Goal: Browse casually

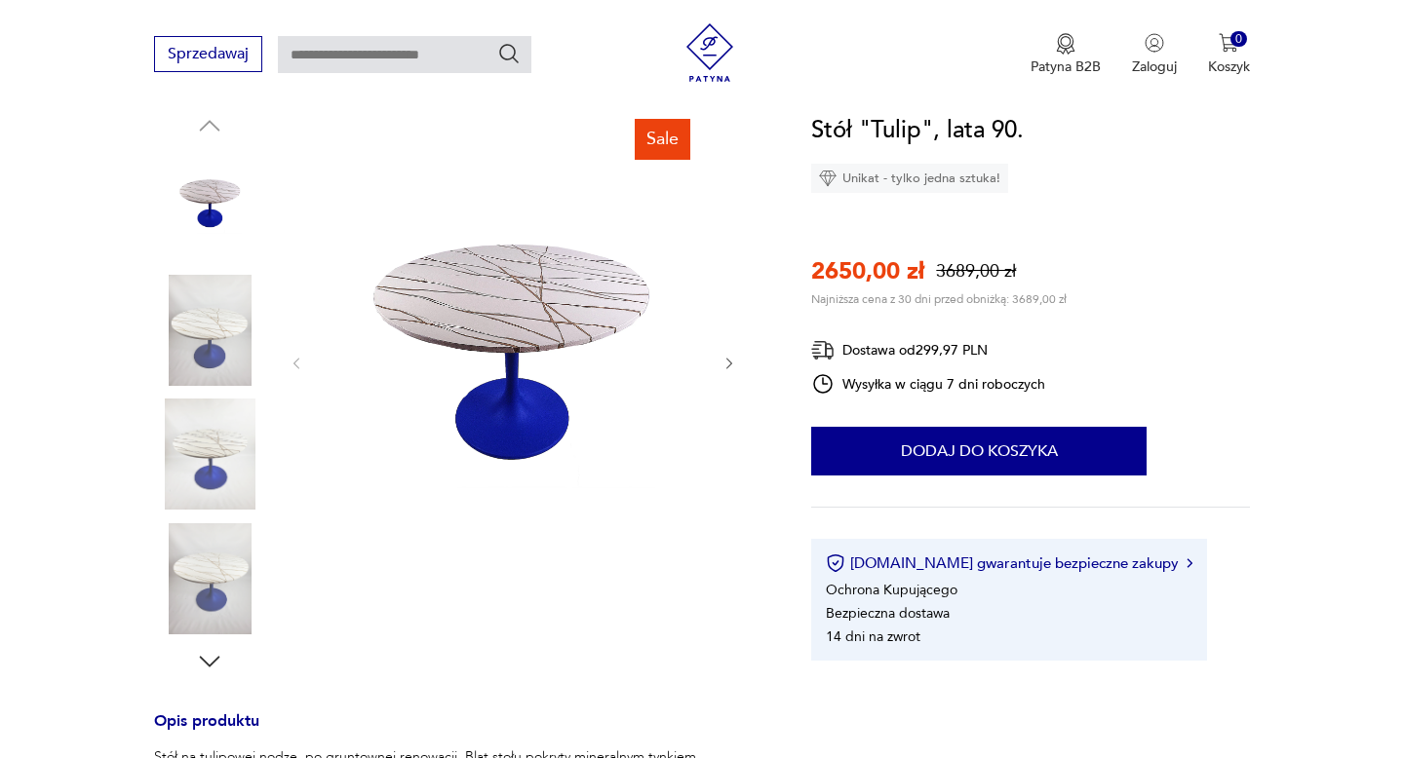
scroll to position [161, 0]
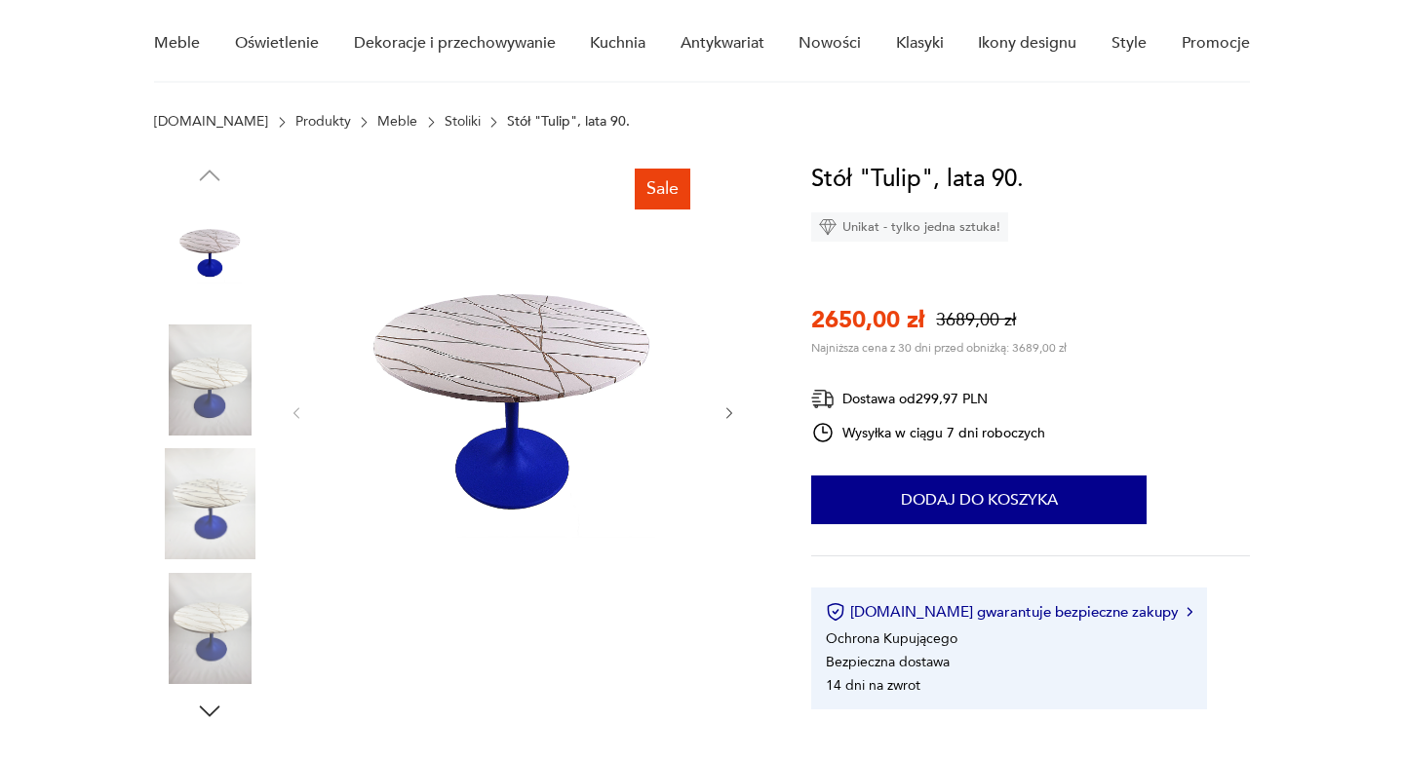
click at [216, 362] on img at bounding box center [209, 380] width 111 height 111
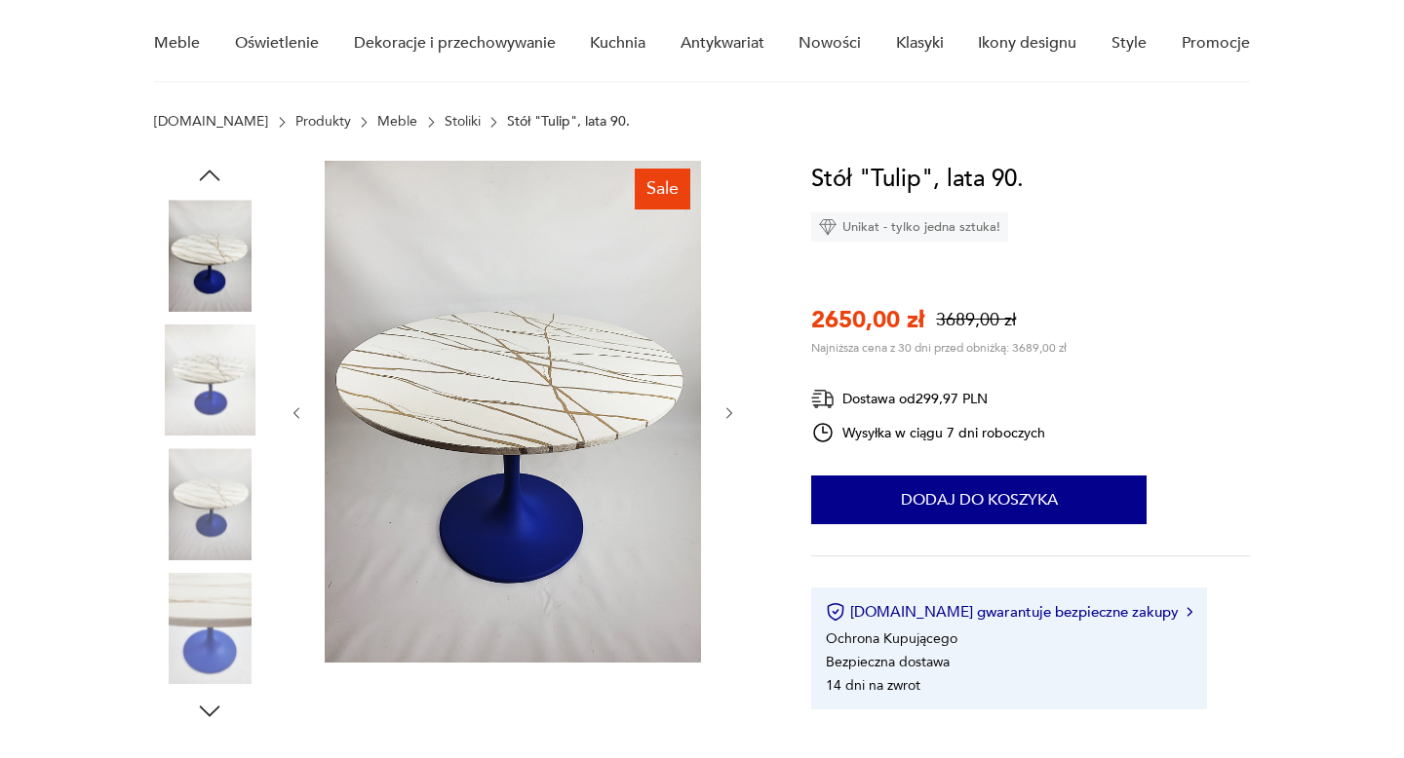
scroll to position [0, 0]
click at [199, 492] on img at bounding box center [209, 503] width 111 height 111
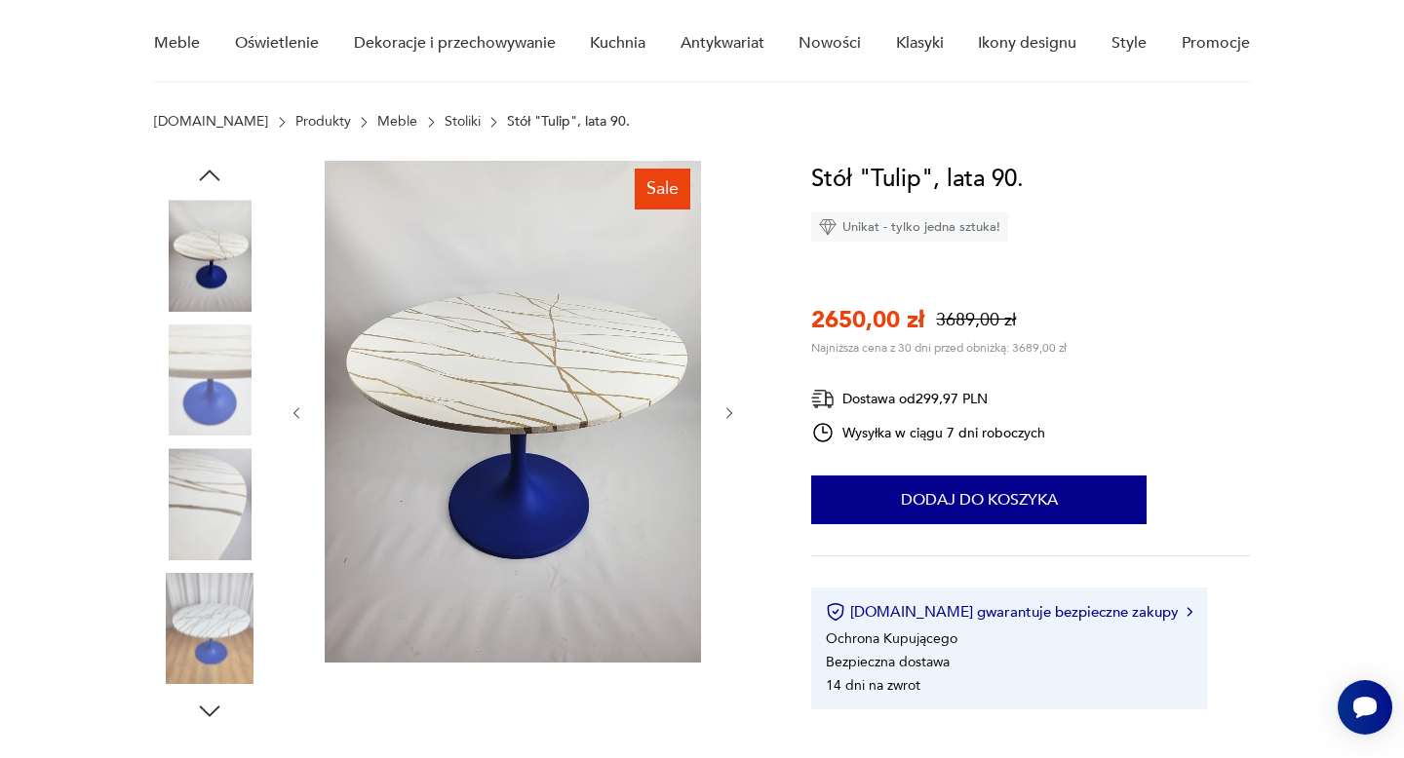
click at [213, 507] on img at bounding box center [209, 503] width 111 height 111
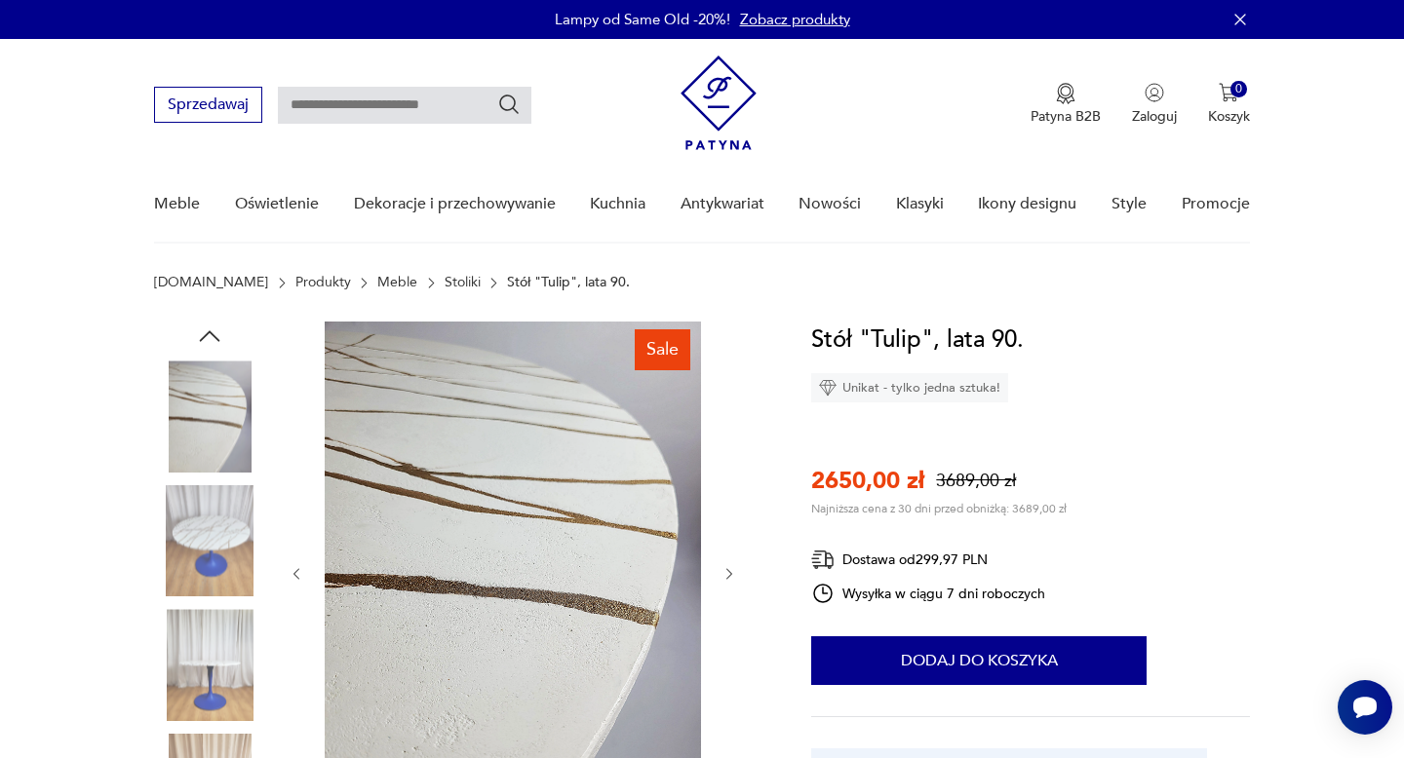
click at [213, 331] on icon "button" at bounding box center [209, 336] width 29 height 29
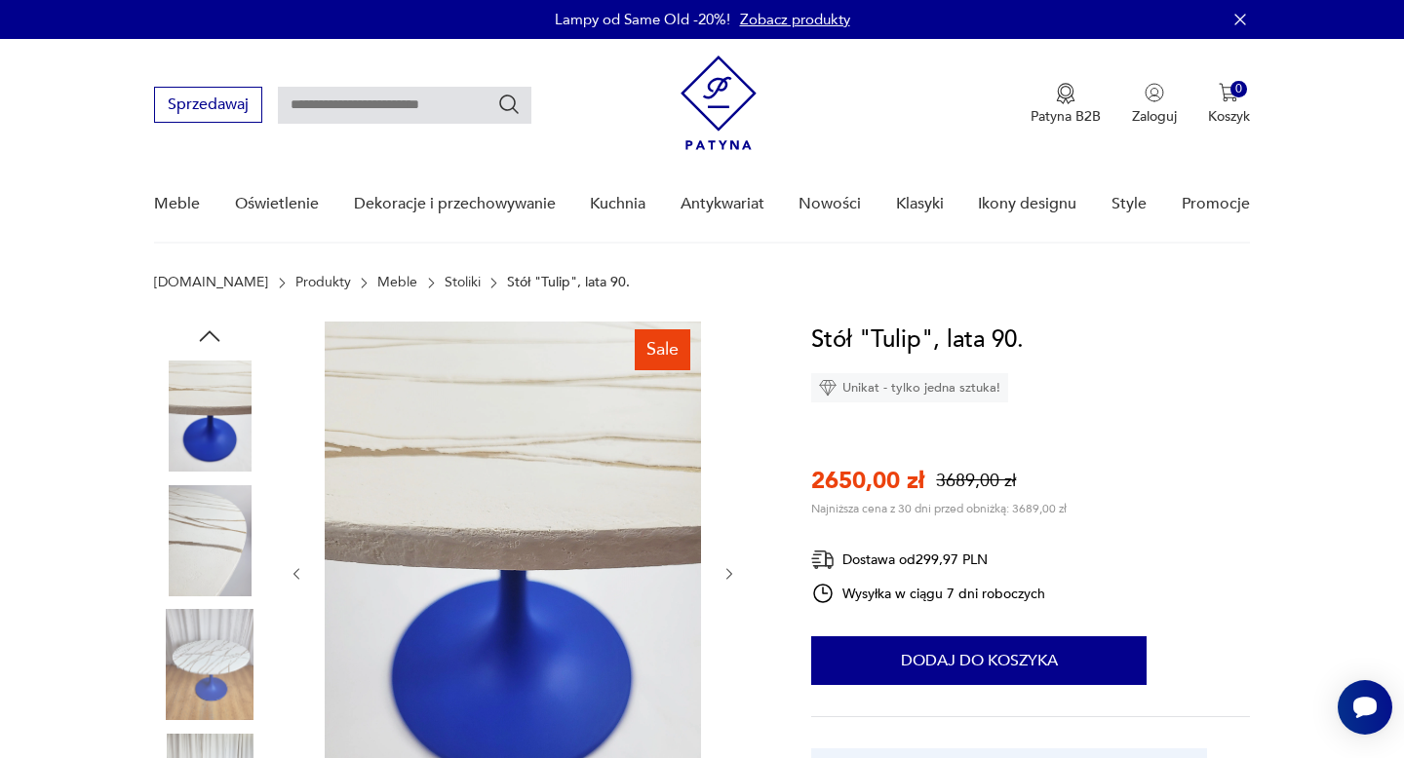
click at [217, 408] on img at bounding box center [209, 416] width 111 height 111
click at [212, 697] on img at bounding box center [209, 664] width 111 height 111
